Goal: Information Seeking & Learning: Check status

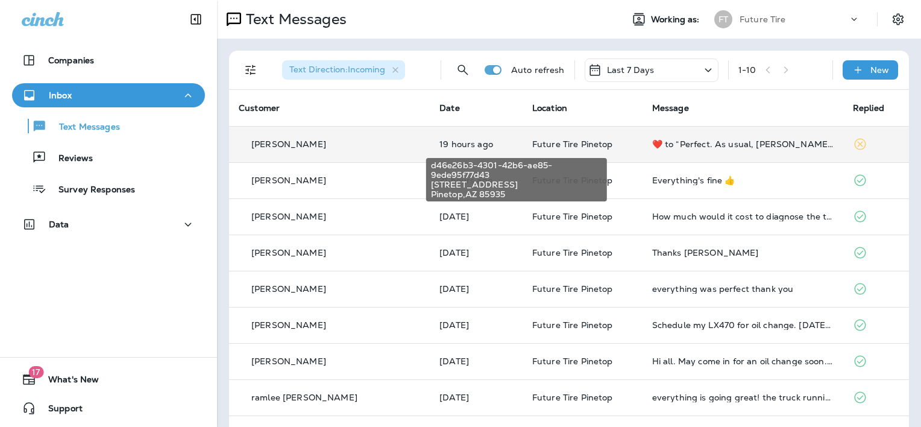
click at [541, 144] on span "Future Tire Pinetop" at bounding box center [572, 144] width 81 height 11
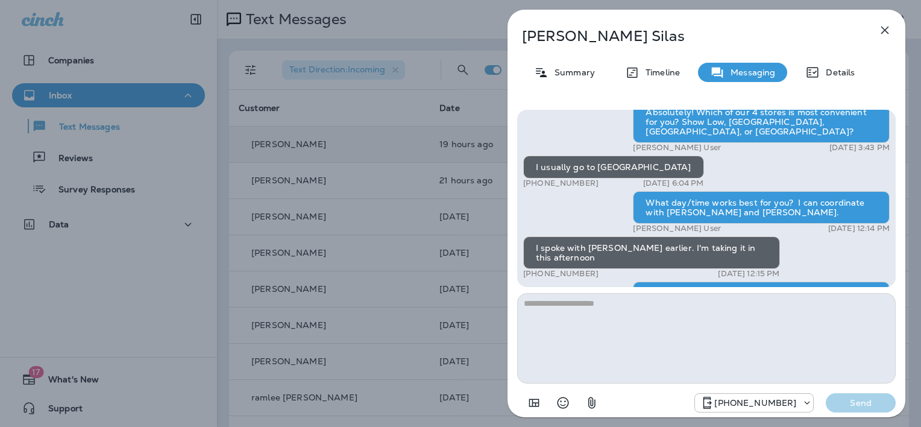
scroll to position [-204, 0]
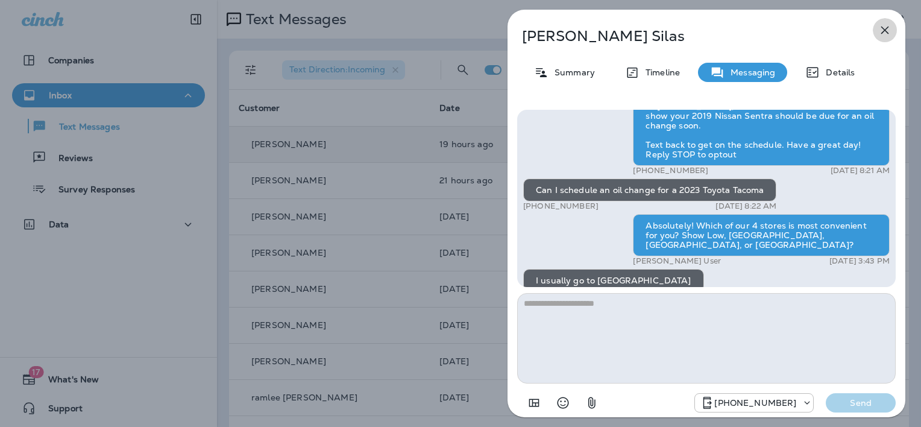
click at [886, 27] on icon "button" at bounding box center [885, 30] width 14 height 14
